Goal: Obtain resource: Download file/media

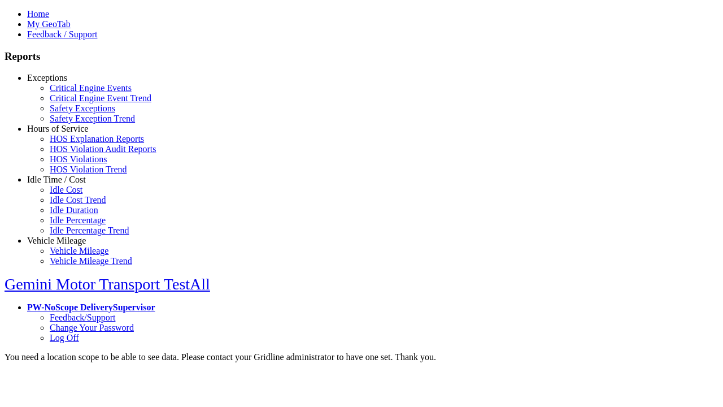
click at [65, 82] on link "Exceptions" at bounding box center [47, 78] width 40 height 10
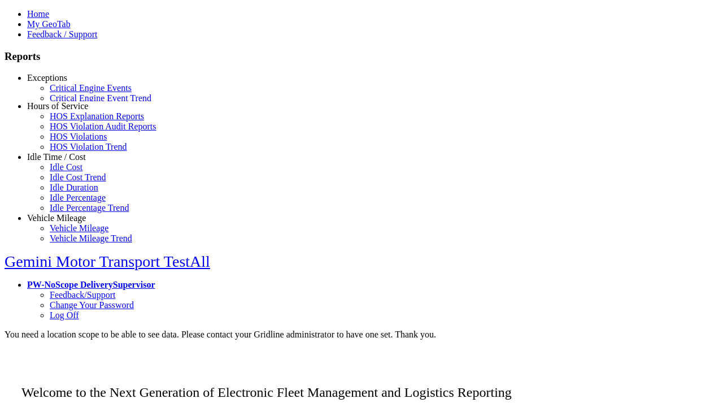
click at [73, 113] on link "Safety Exceptions" at bounding box center [83, 108] width 66 height 10
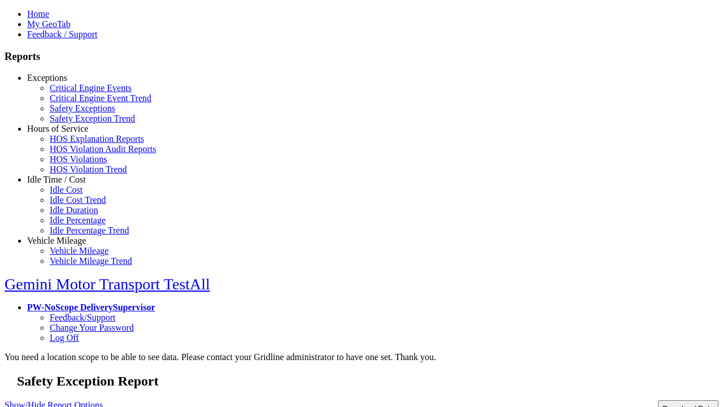
select select
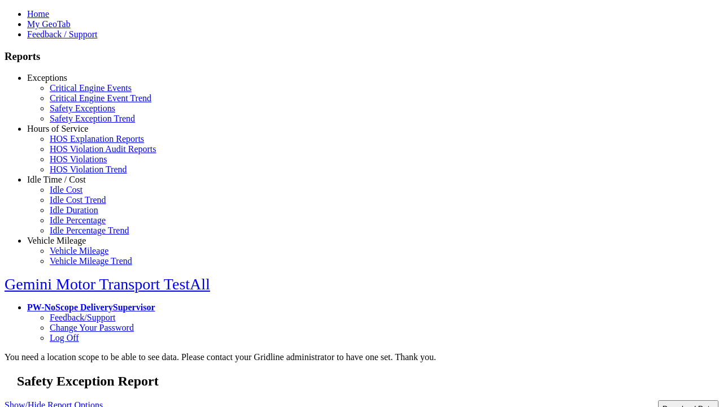
click at [664, 400] on button "Download Data" at bounding box center [688, 408] width 60 height 16
